Goal: Task Accomplishment & Management: Manage account settings

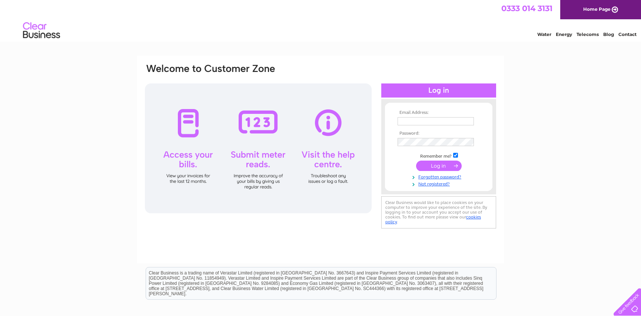
type input "lifestyleswales@hotmail.co.uk"
click at [437, 165] on input "submit" at bounding box center [439, 166] width 46 height 10
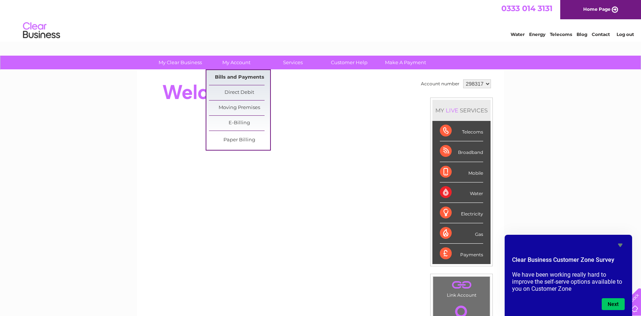
click at [241, 75] on link "Bills and Payments" at bounding box center [239, 77] width 61 height 15
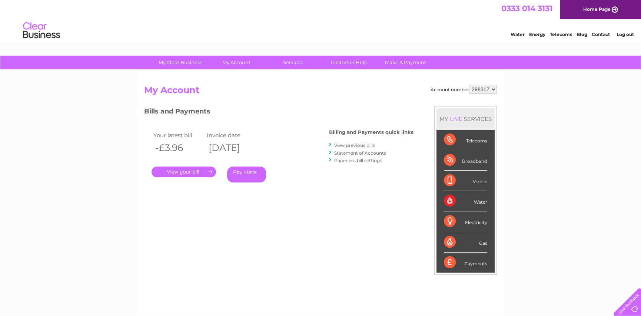
click at [448, 221] on div "Electricity" at bounding box center [465, 221] width 43 height 20
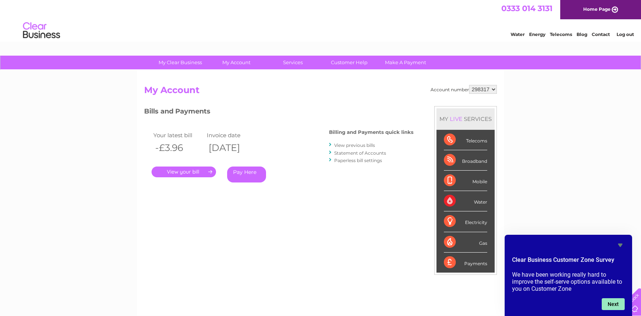
click at [615, 304] on button "Next" at bounding box center [613, 304] width 23 height 12
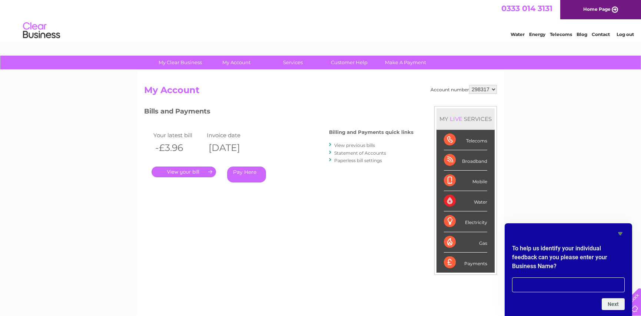
click at [603, 202] on div "My Clear Business Login Details My Details My Preferences Link Account My Accou…" at bounding box center [320, 249] width 641 height 387
click at [461, 260] on div "Payments" at bounding box center [465, 262] width 43 height 20
click at [446, 263] on div "Payments" at bounding box center [465, 262] width 43 height 20
click at [360, 144] on link "View previous bills" at bounding box center [354, 145] width 41 height 6
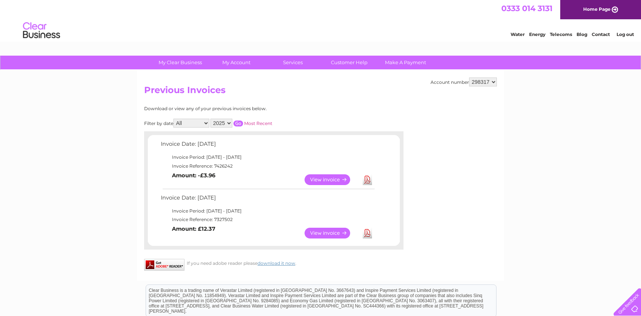
click at [205, 122] on select "All January February March April May June July August September October Novembe…" at bounding box center [191, 123] width 36 height 9
click at [121, 130] on div "My Clear Business Login Details My Details My Preferences Link Account My Accou…" at bounding box center [320, 232] width 641 height 352
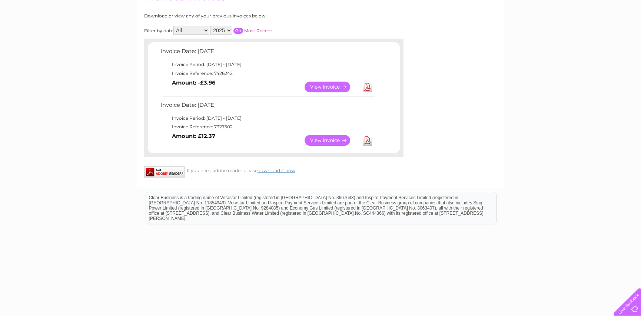
scroll to position [96, 0]
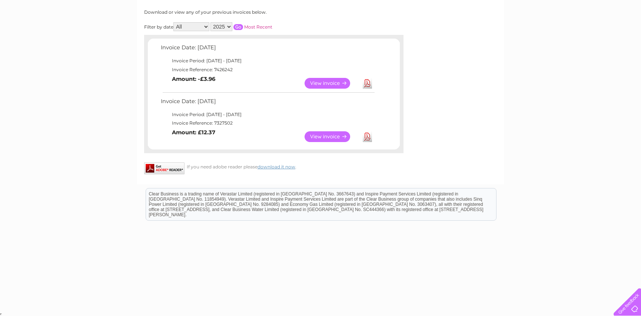
click at [328, 135] on link "View" at bounding box center [332, 136] width 54 height 11
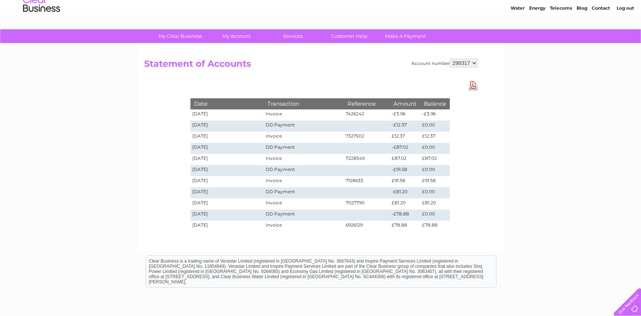
scroll to position [26, 0]
click at [571, 82] on div "My Clear Business Login Details My Details My Preferences Link Account My Accou…" at bounding box center [320, 204] width 641 height 349
